Goal: Task Accomplishment & Management: Manage account settings

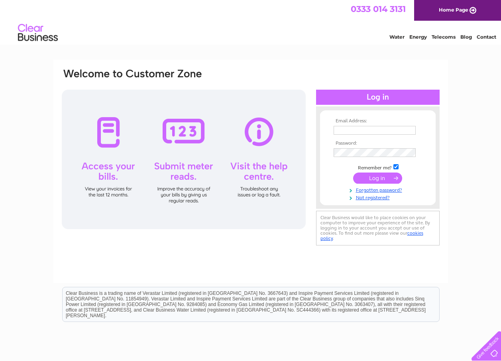
type input "jilltrace63@gmail.com"
click at [375, 176] on input "submit" at bounding box center [377, 177] width 49 height 11
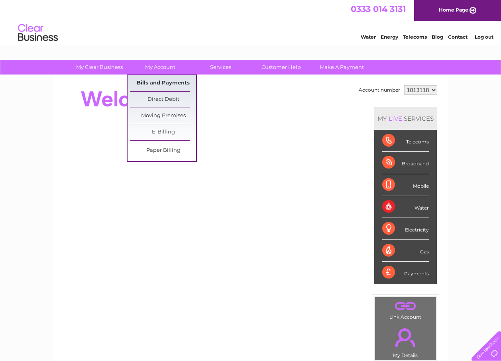
click at [151, 84] on link "Bills and Payments" at bounding box center [163, 83] width 66 height 16
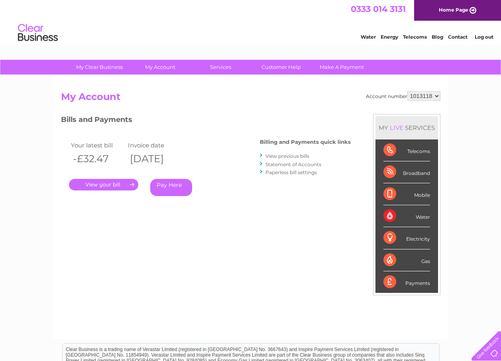
click at [112, 184] on link "." at bounding box center [103, 185] width 69 height 12
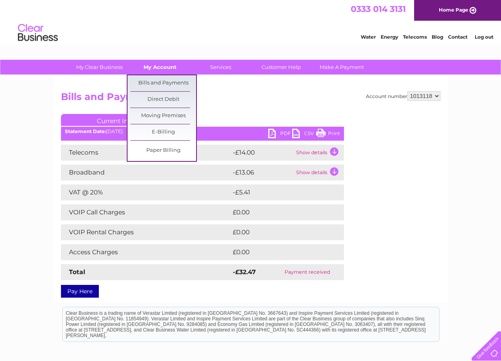
click at [162, 64] on link "My Account" at bounding box center [160, 67] width 66 height 15
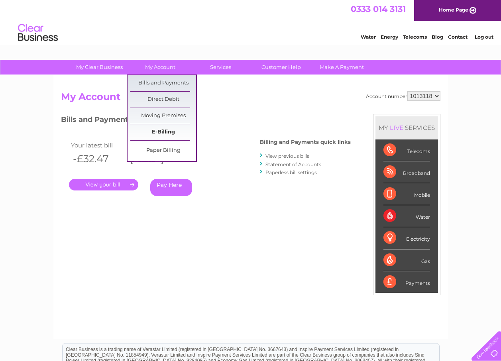
click at [161, 129] on link "E-Billing" at bounding box center [163, 132] width 66 height 16
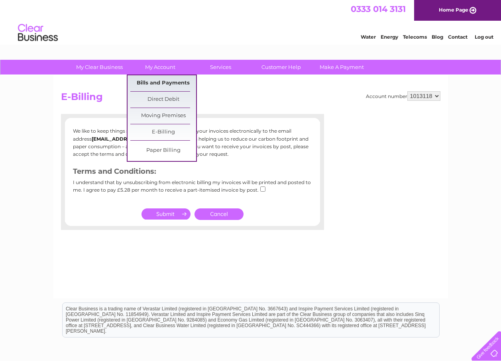
click at [162, 82] on link "Bills and Payments" at bounding box center [163, 83] width 66 height 16
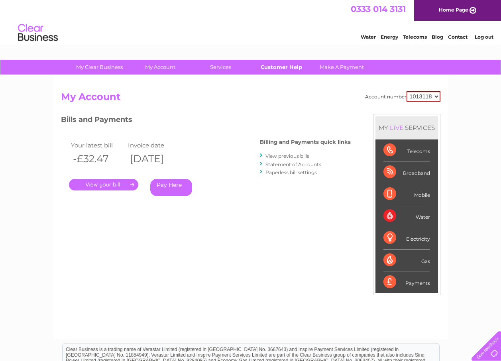
click at [272, 66] on link "Customer Help" at bounding box center [281, 67] width 66 height 15
